Goal: Navigation & Orientation: Find specific page/section

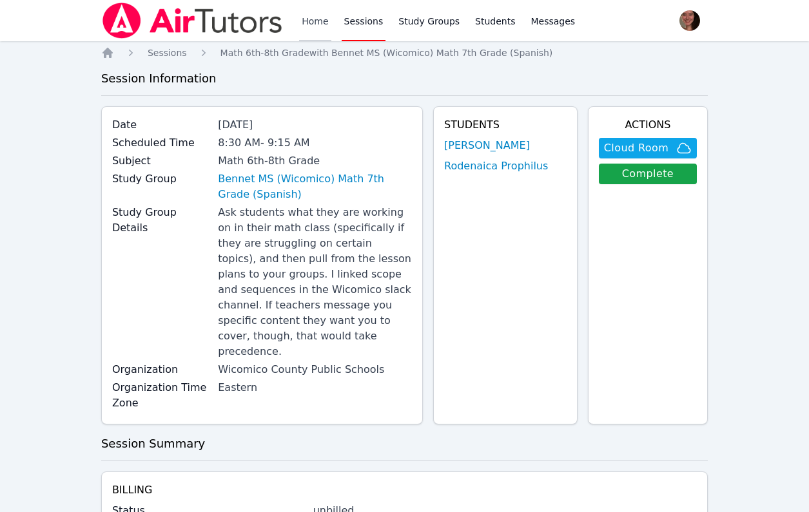
click at [313, 17] on link "Home" at bounding box center [315, 20] width 32 height 41
